Goal: Transaction & Acquisition: Subscribe to service/newsletter

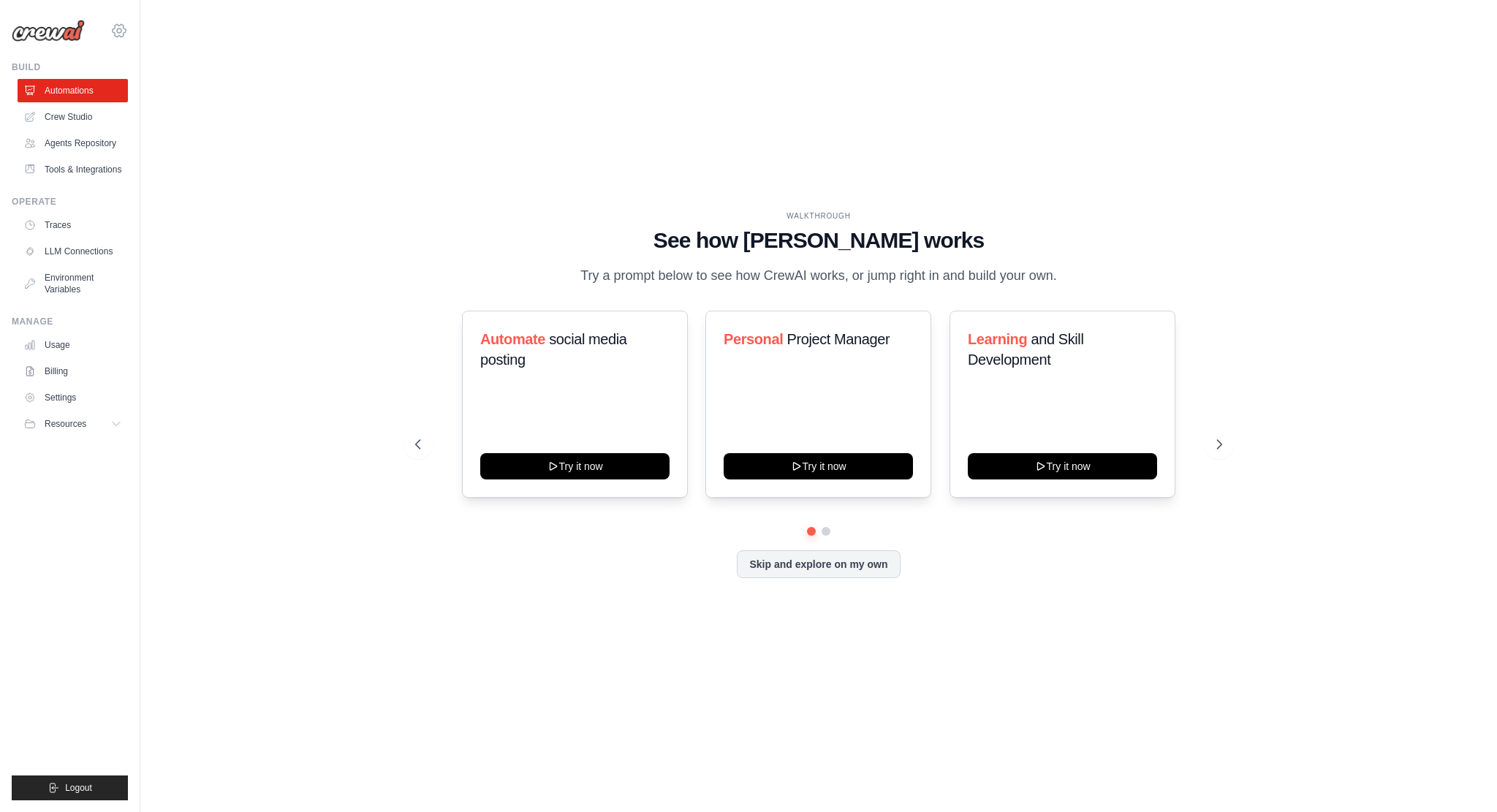
click at [123, 32] on icon at bounding box center [119, 31] width 17 height 17
click at [146, 82] on link "Settings" at bounding box center [183, 90] width 139 height 29
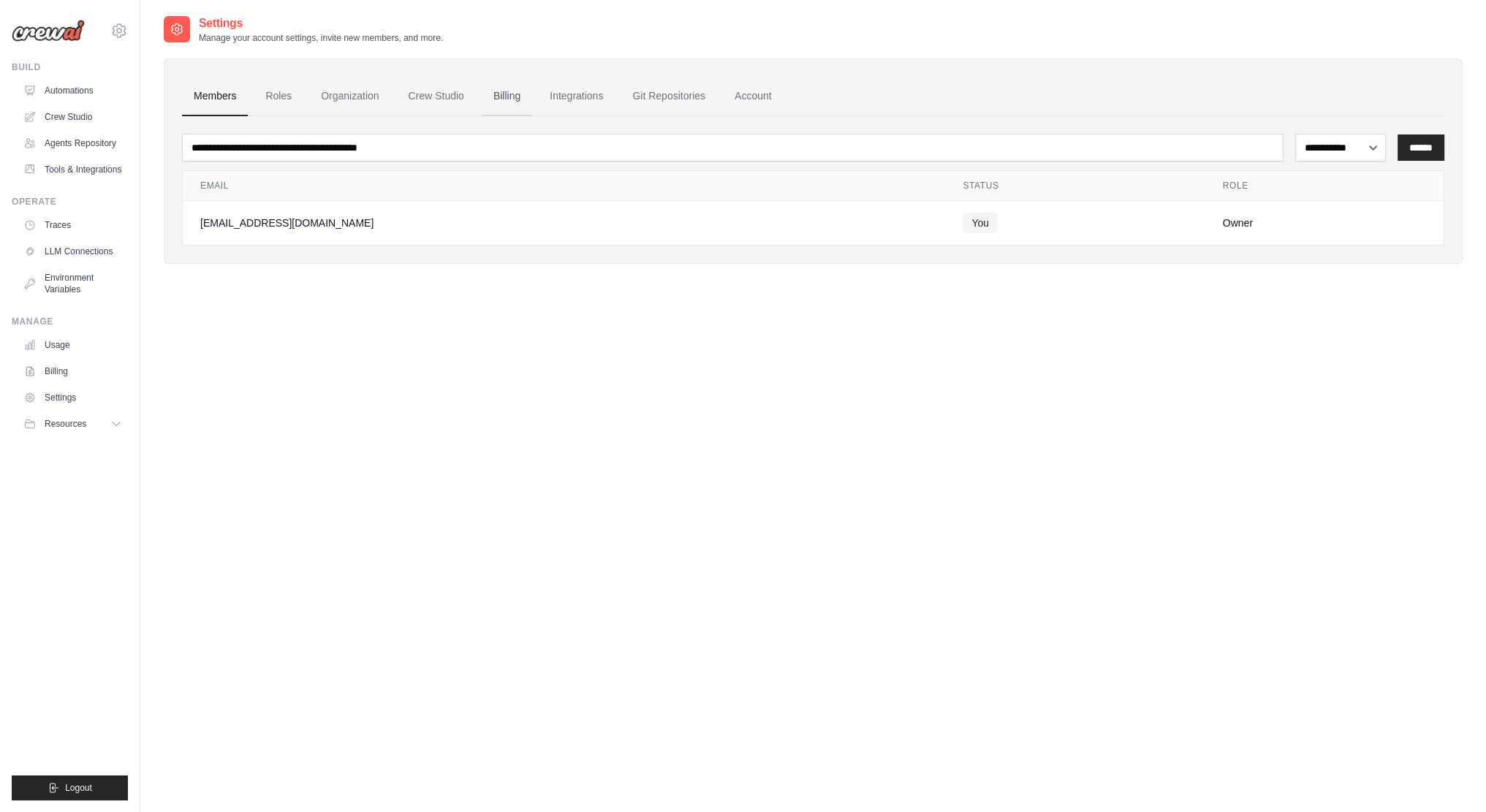
click at [508, 100] on link "Billing" at bounding box center [507, 96] width 51 height 39
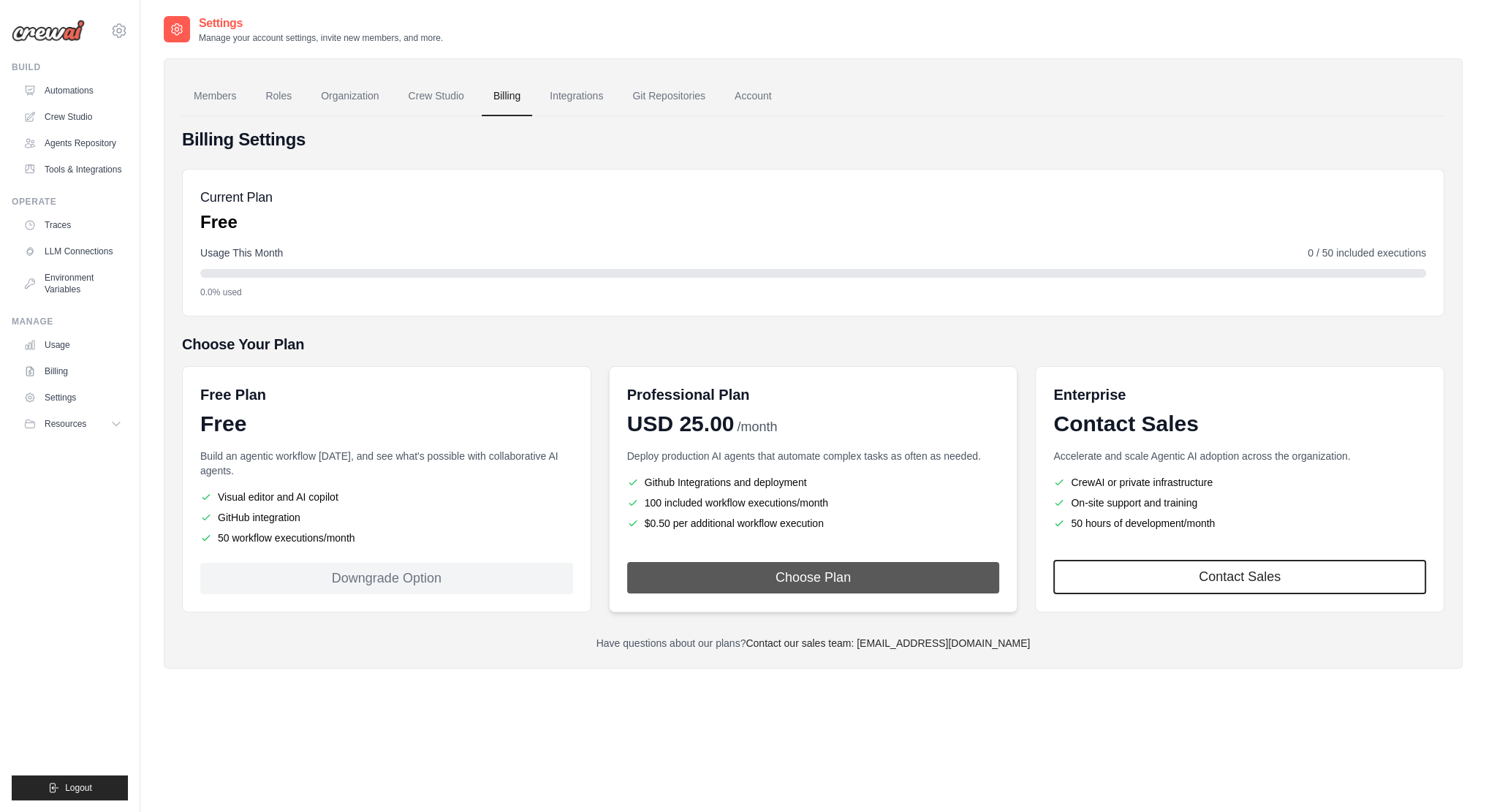
click at [842, 569] on button "Choose Plan" at bounding box center [814, 578] width 372 height 32
